Goal: Find specific page/section: Find specific page/section

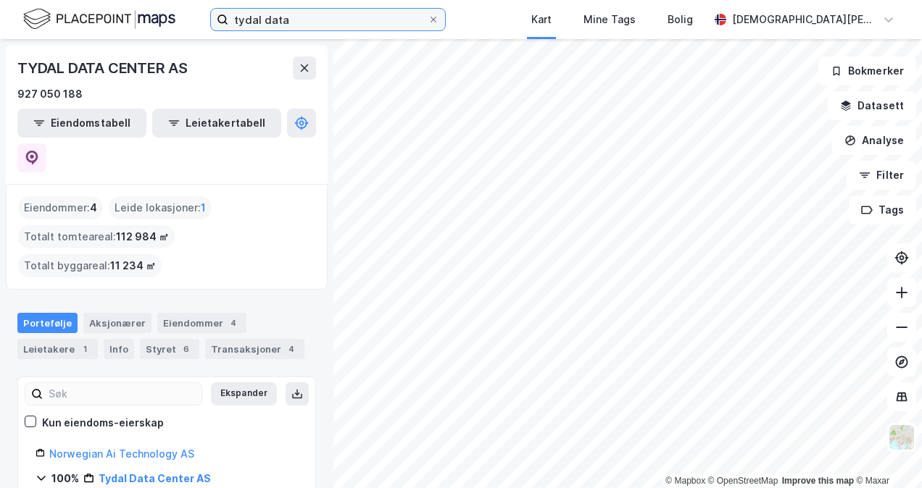
click at [280, 25] on input "tydal data" at bounding box center [327, 20] width 199 height 22
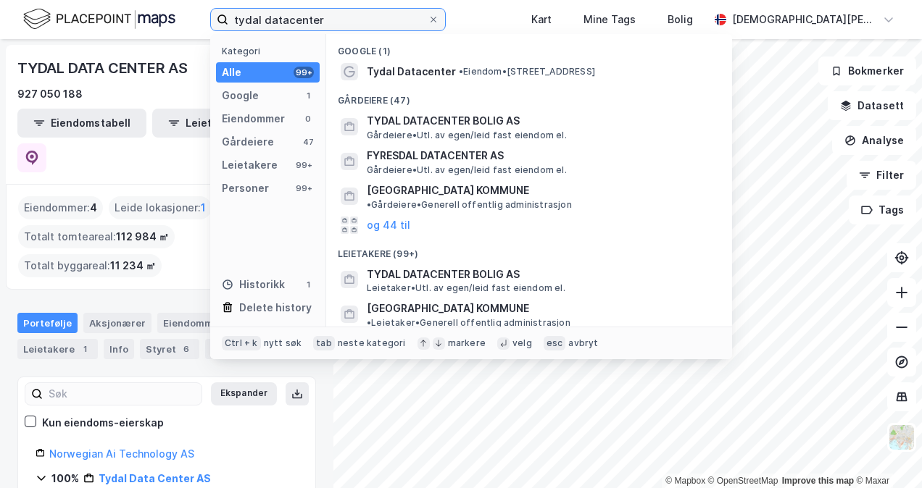
type input "tydal datacenter"
click at [447, 159] on span "FYRESDAL DATACENTER AS" at bounding box center [541, 155] width 348 height 17
